Goal: Information Seeking & Learning: Find specific fact

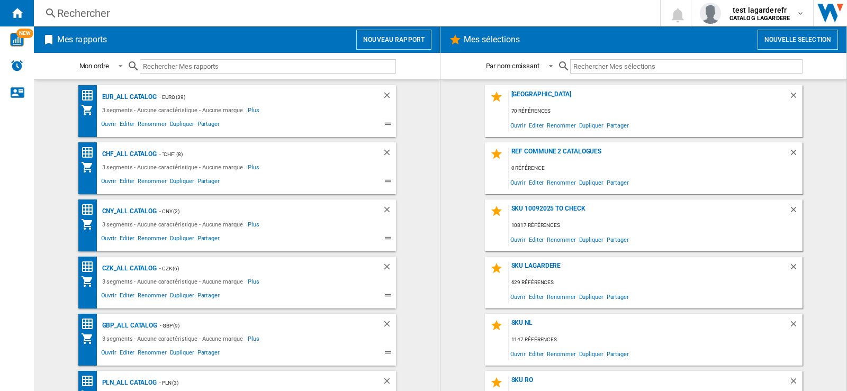
click at [98, 16] on div "Rechercher" at bounding box center [345, 13] width 576 height 15
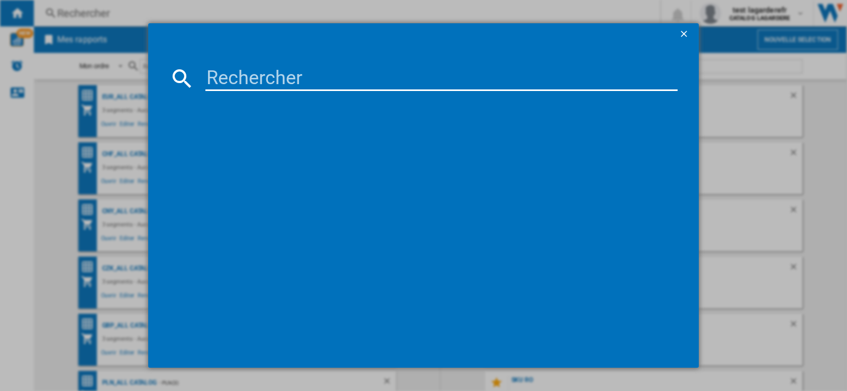
click at [234, 71] on input at bounding box center [441, 78] width 472 height 25
paste input "8057971180363"
type input "8057971180363"
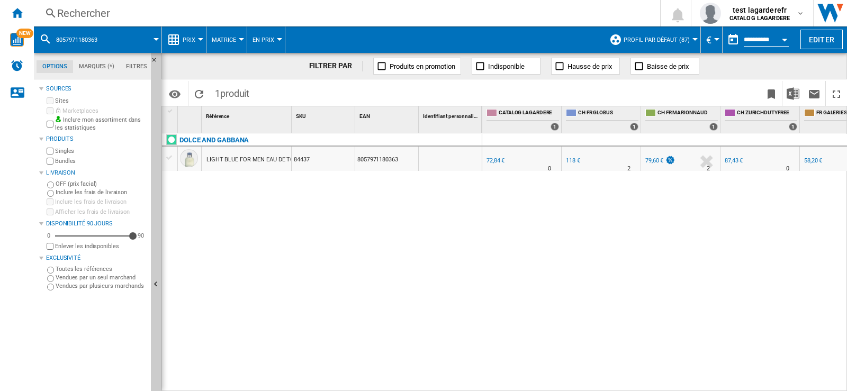
scroll to position [0, 32]
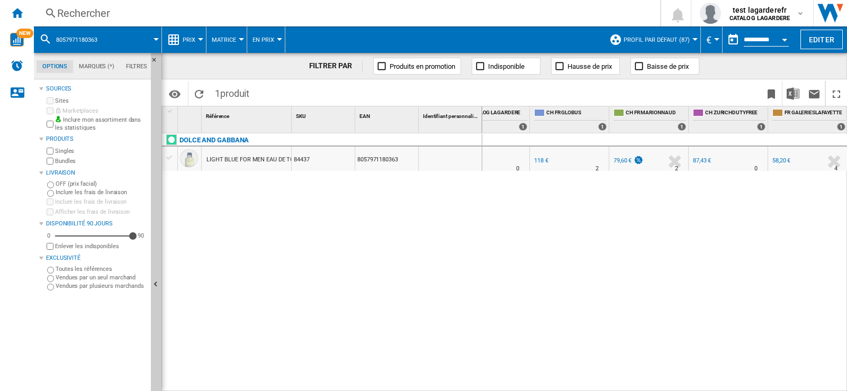
click at [83, 14] on div "Rechercher" at bounding box center [345, 13] width 576 height 15
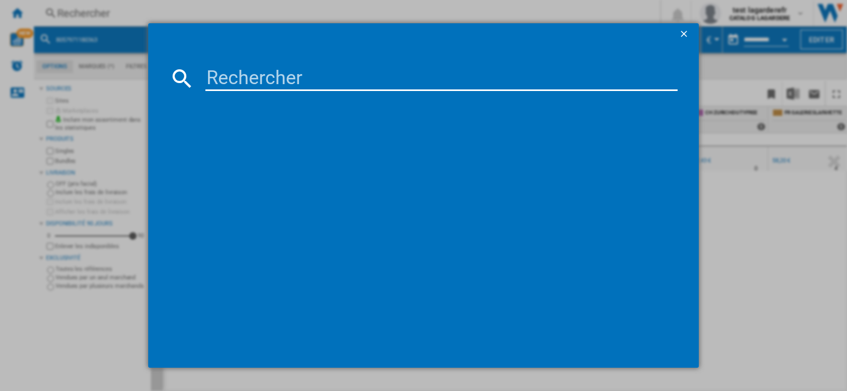
type input "100532074"
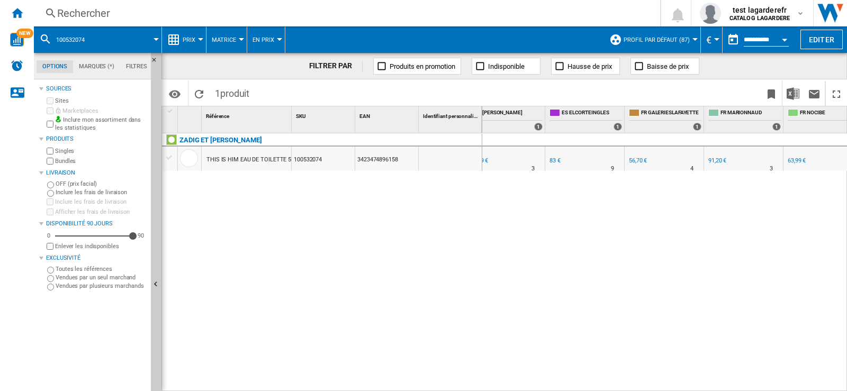
scroll to position [0, 731]
click at [637, 159] on div "56,70 €" at bounding box center [638, 160] width 18 height 7
click at [78, 20] on div "Rechercher" at bounding box center [345, 13] width 576 height 15
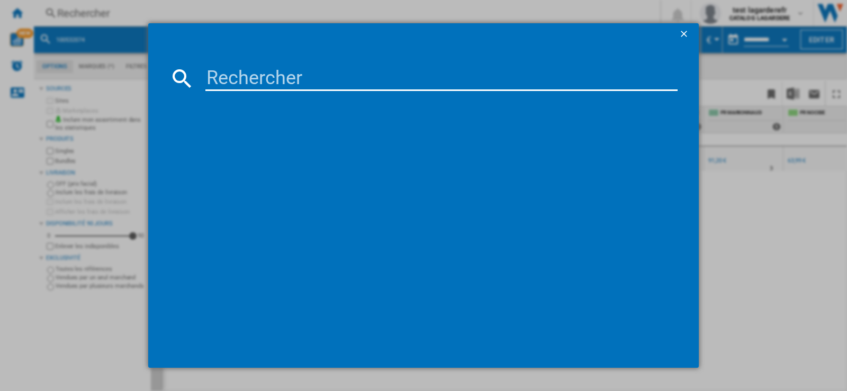
paste input "100640734"
type input "100640734"
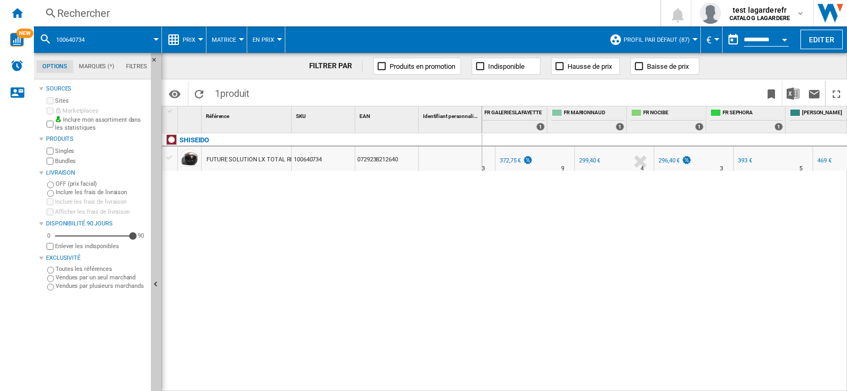
scroll to position [0, 861]
click at [596, 161] on div "299,40 €" at bounding box center [589, 160] width 21 height 7
click at [72, 12] on div "Rechercher" at bounding box center [345, 13] width 576 height 15
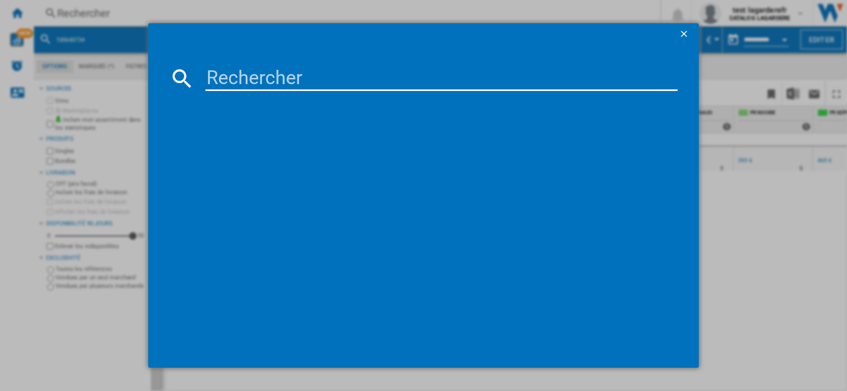
paste input "100717302"
type input "100717302"
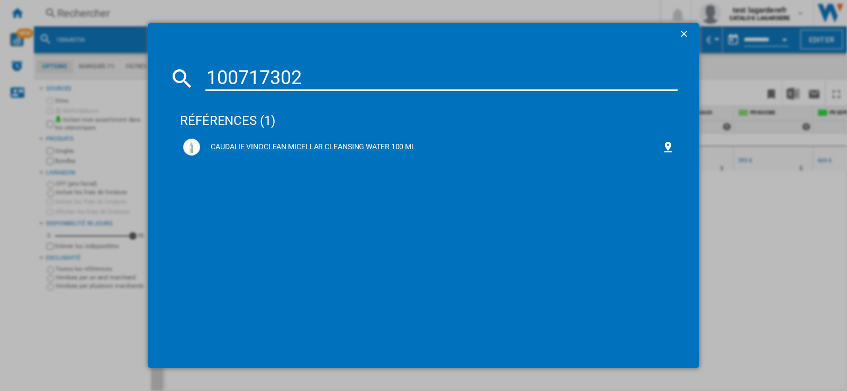
click at [352, 146] on div "CAUDALIE VINOCLEAN MICELLAR CLEANSING WATER 100 ML" at bounding box center [431, 147] width 462 height 11
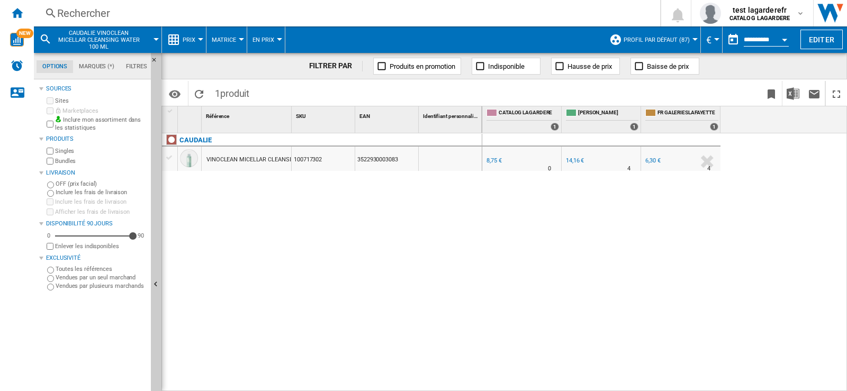
click at [650, 163] on div "6,30 €" at bounding box center [653, 160] width 15 height 7
click at [89, 15] on div "Rechercher" at bounding box center [345, 13] width 576 height 15
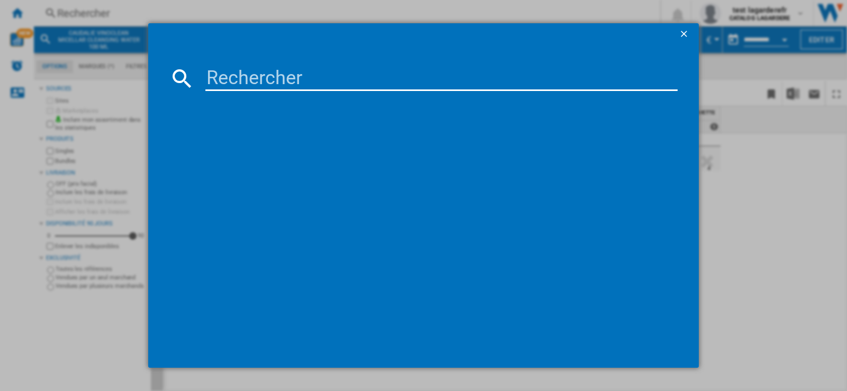
paste input "100841813"
type input "100841813"
click at [266, 38] on span at bounding box center [409, 33] width 523 height 21
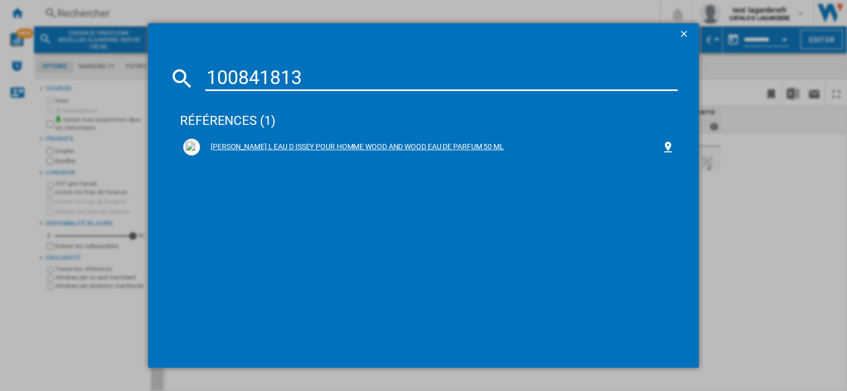
click at [341, 146] on div "[PERSON_NAME] L EAU D ISSEY POUR HOMME WOOD AND WOOD EAU DE PARFUM 50 ML" at bounding box center [431, 147] width 462 height 11
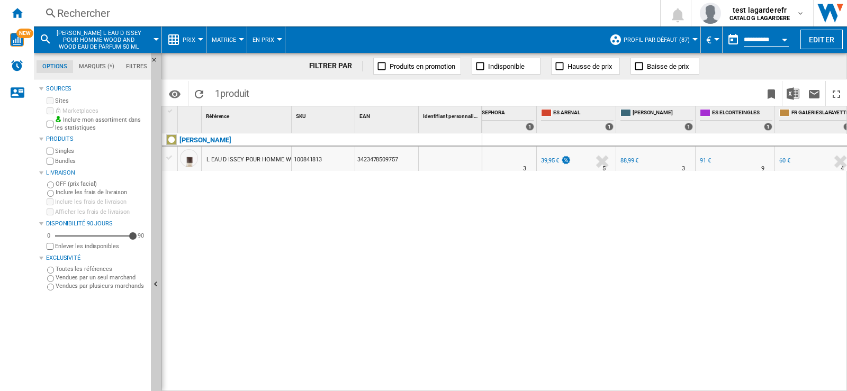
scroll to position [0, 784]
